Goal: Information Seeking & Learning: Learn about a topic

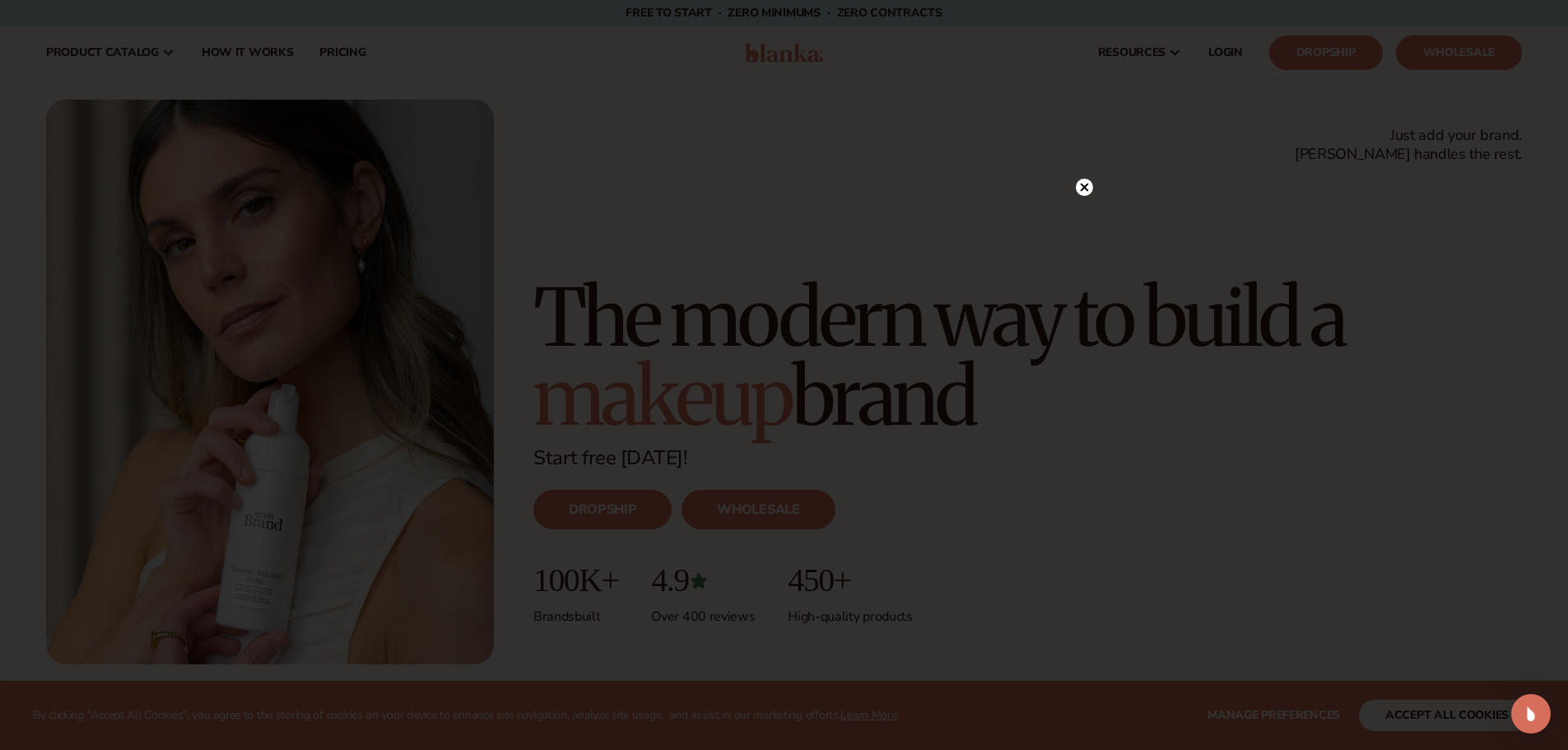
click at [1082, 185] on icon at bounding box center [1084, 188] width 8 height 8
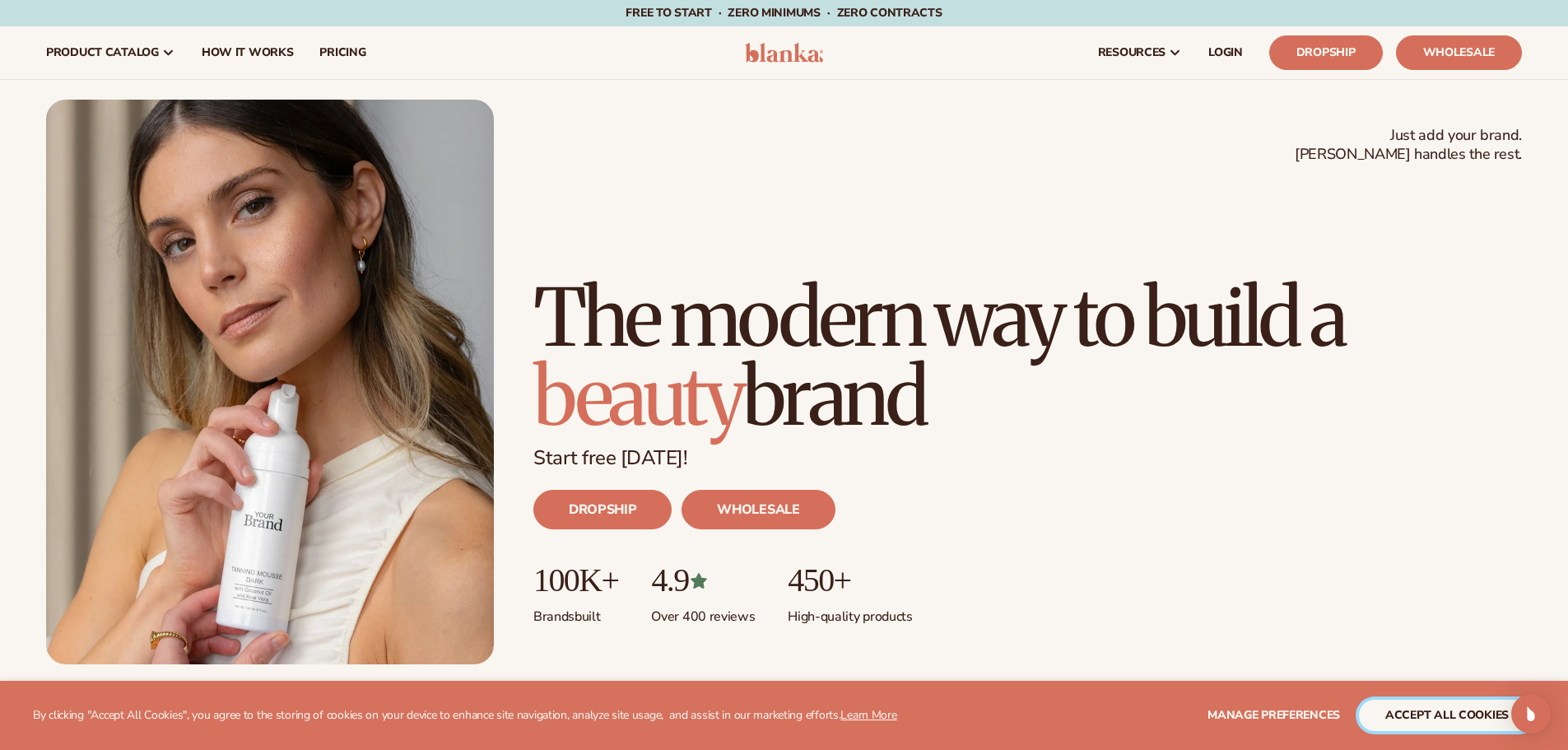
click at [1427, 724] on button "accept all cookies" at bounding box center [1447, 715] width 176 height 31
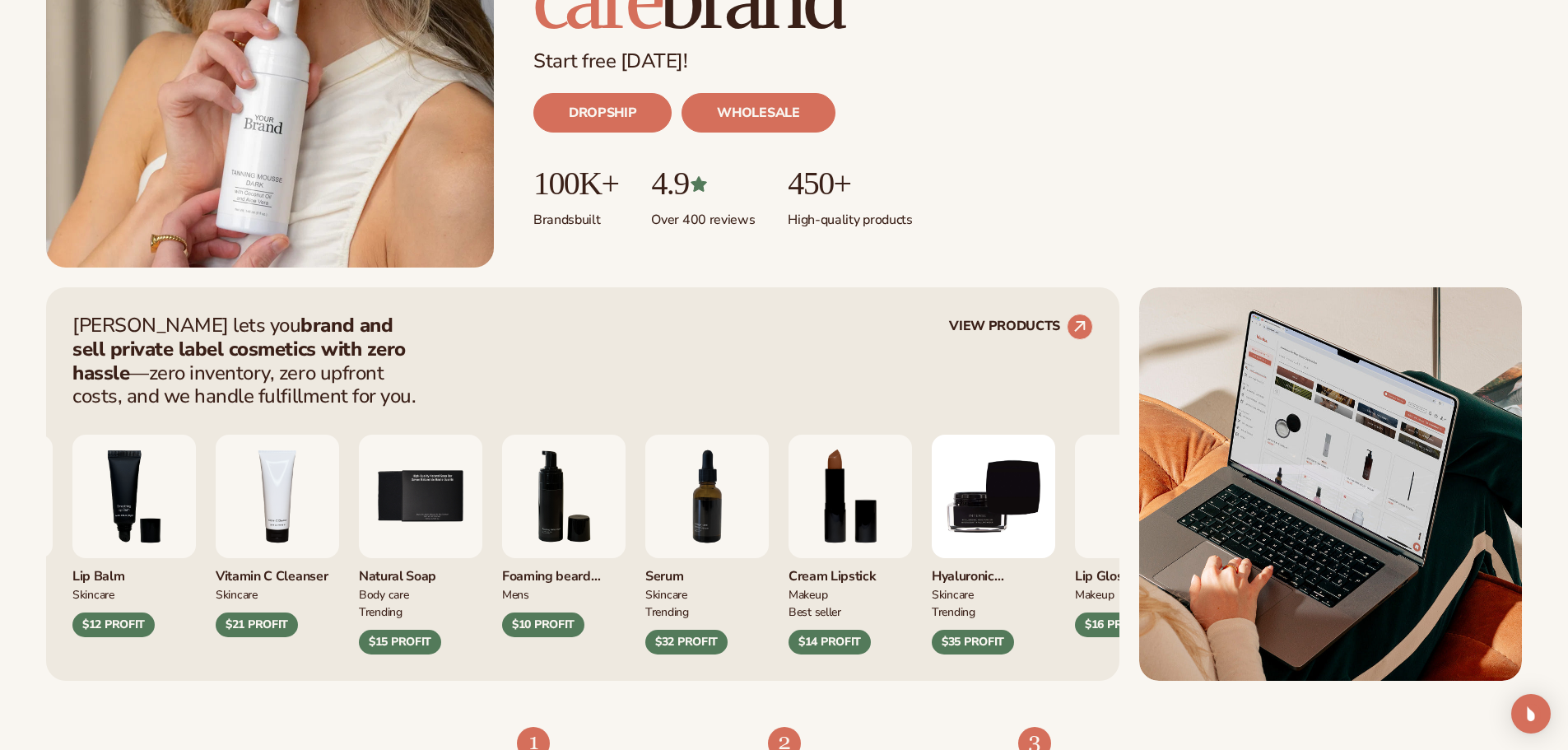
scroll to position [439, 0]
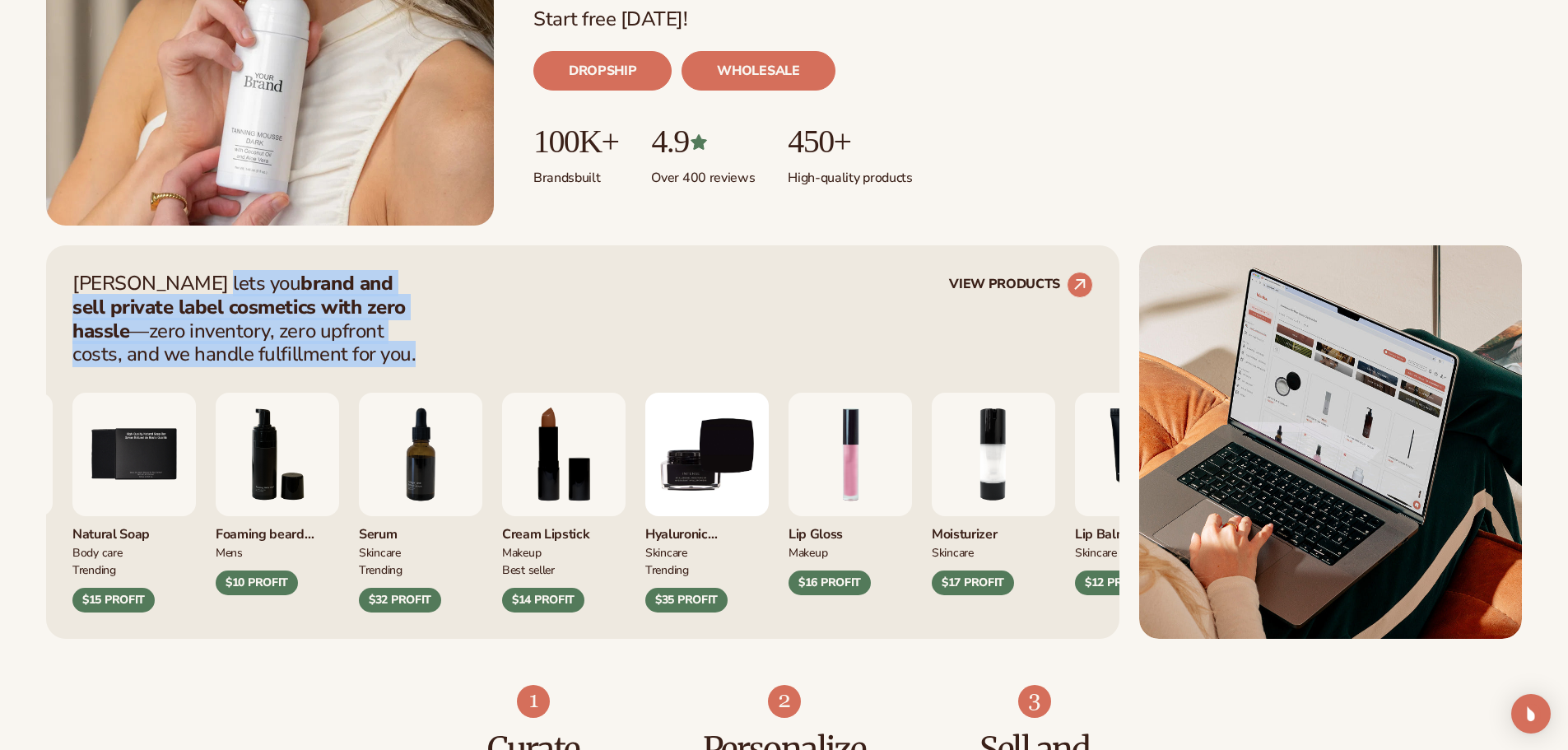
drag, startPoint x: 193, startPoint y: 284, endPoint x: 387, endPoint y: 359, distance: 208.0
click at [387, 359] on p "Blanka lets you brand and sell private label cosmetics with zero hassle —zero i…" at bounding box center [249, 319] width 354 height 95
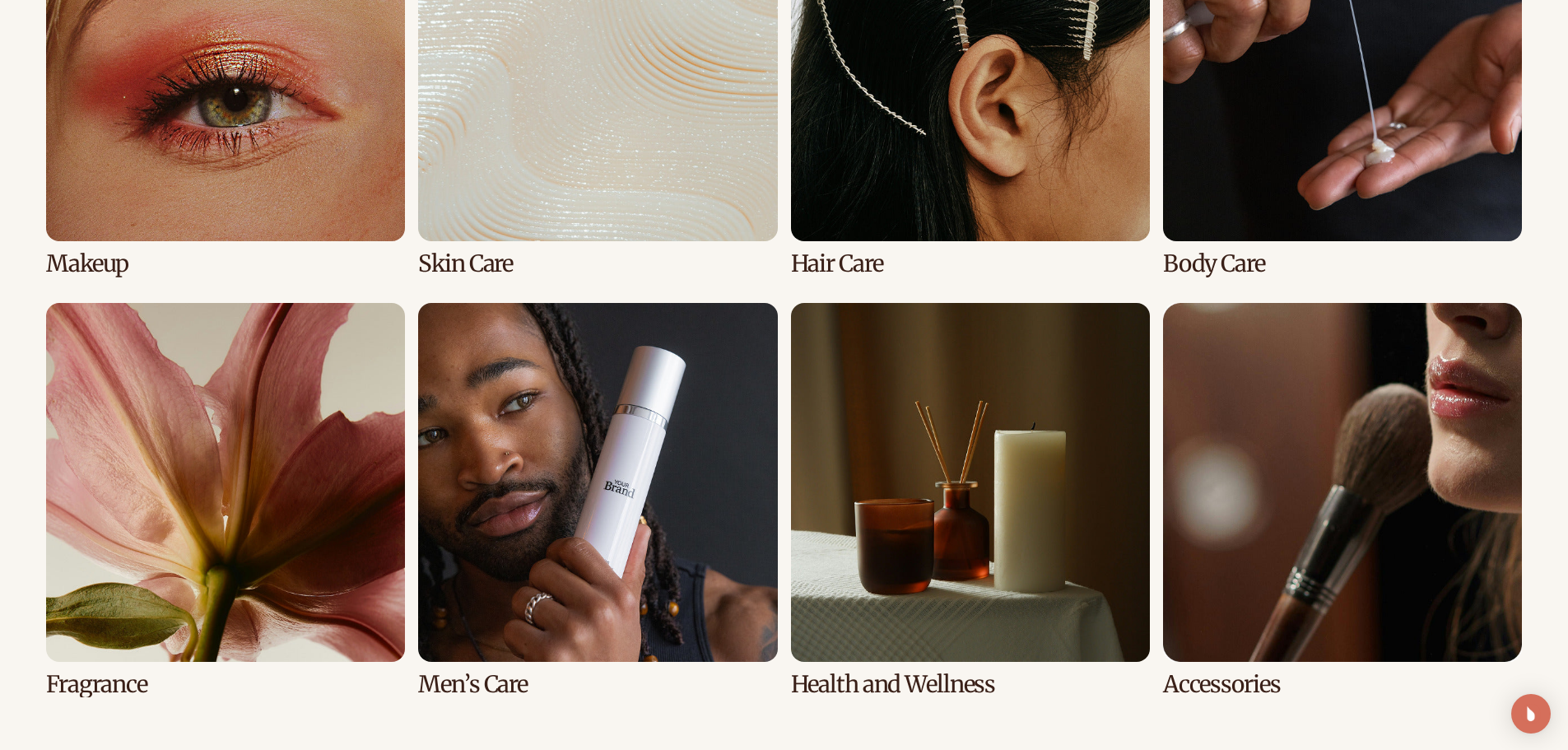
scroll to position [3953, 0]
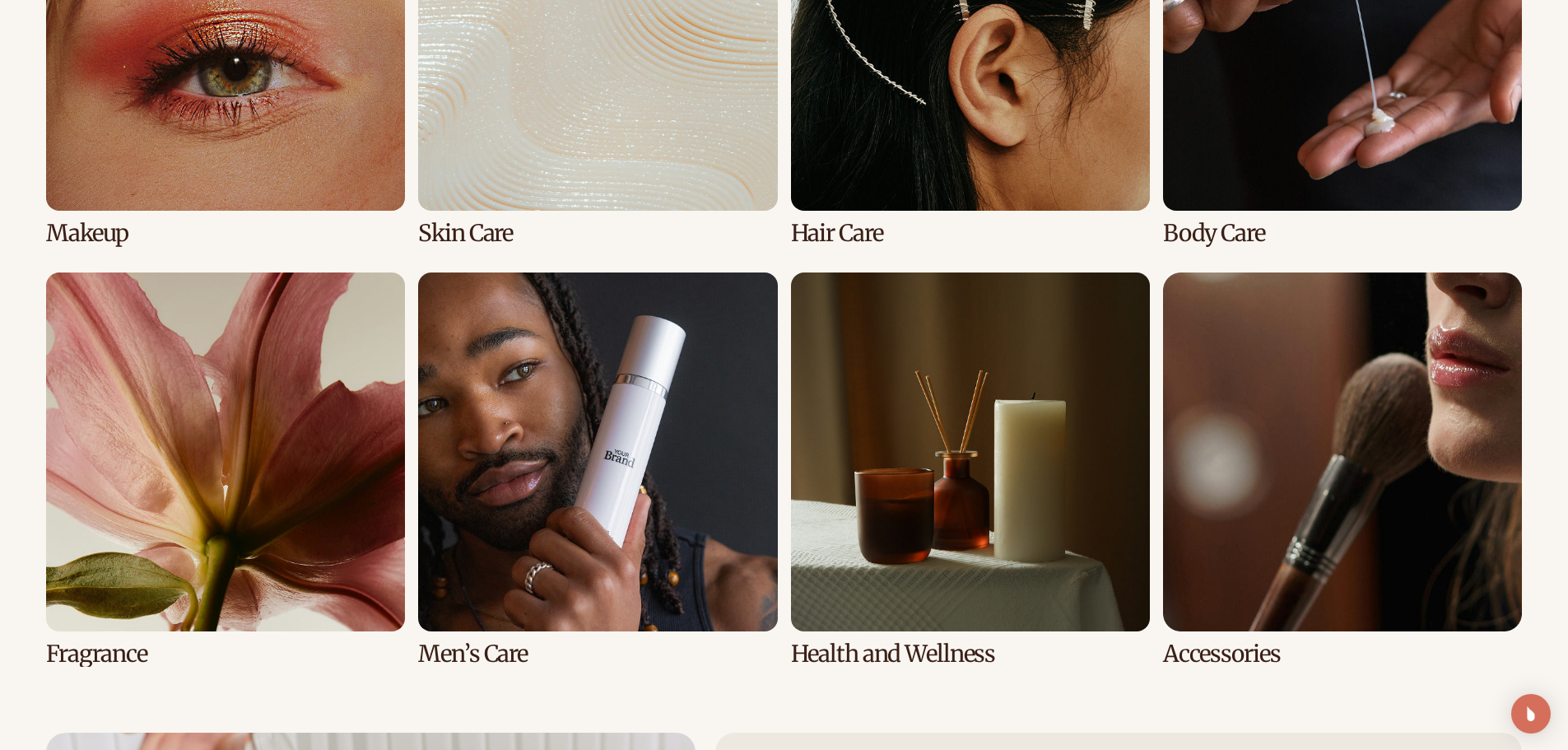
click at [576, 391] on link "6 / 8" at bounding box center [598, 470] width 359 height 394
click at [482, 651] on link "6 / 8" at bounding box center [598, 470] width 359 height 394
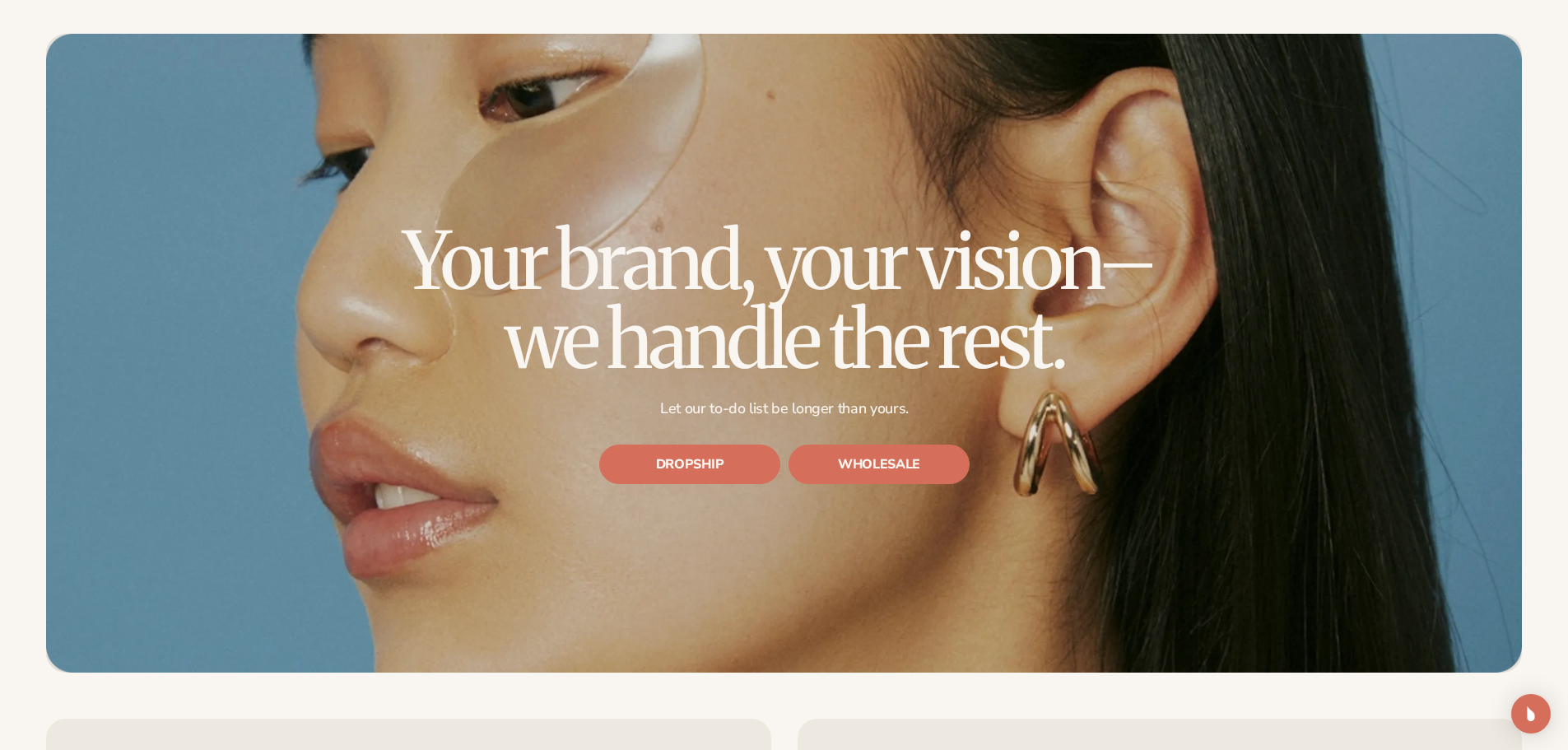
scroll to position [5490, 0]
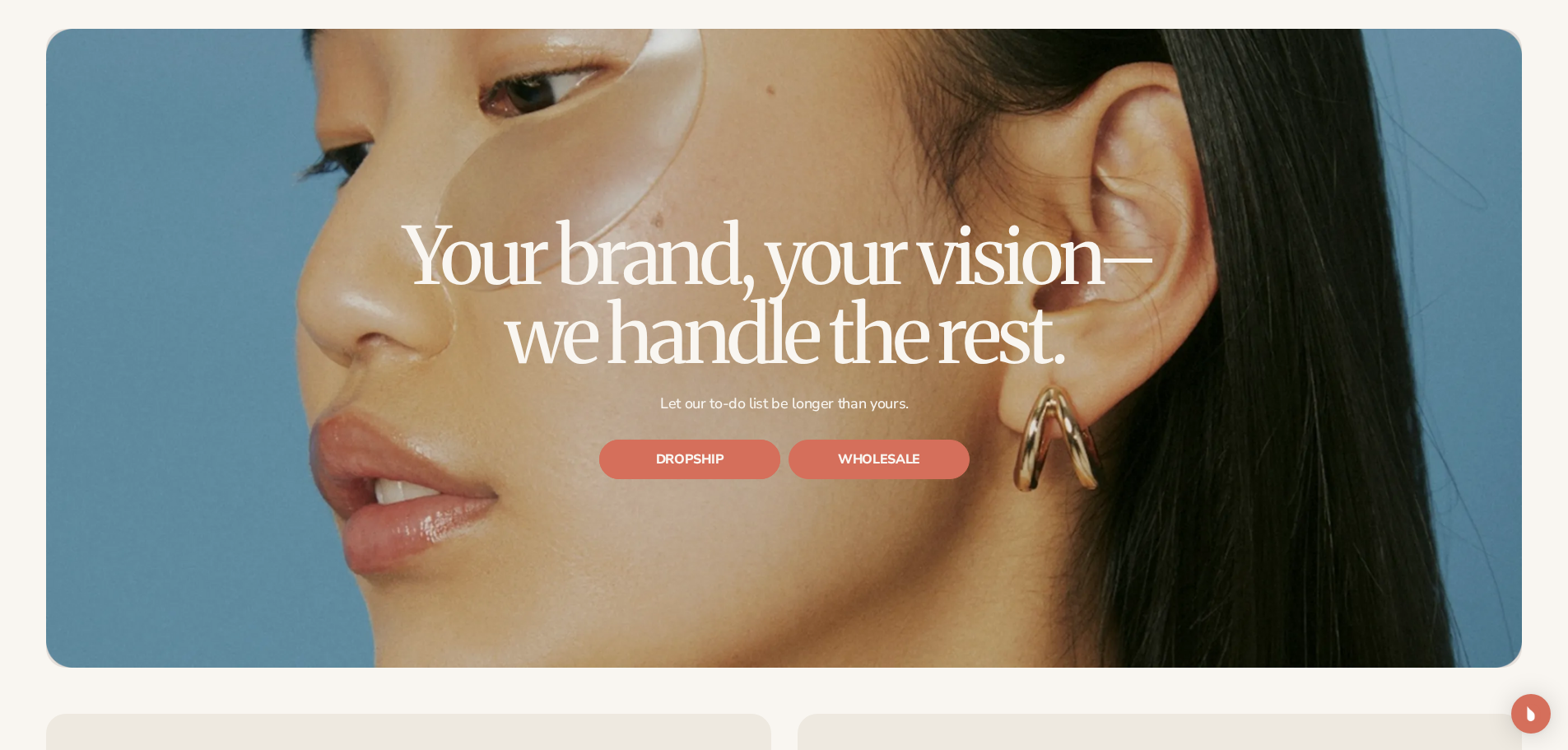
click at [670, 464] on link "DROPSHIP" at bounding box center [690, 461] width 181 height 40
